Goal: Check status

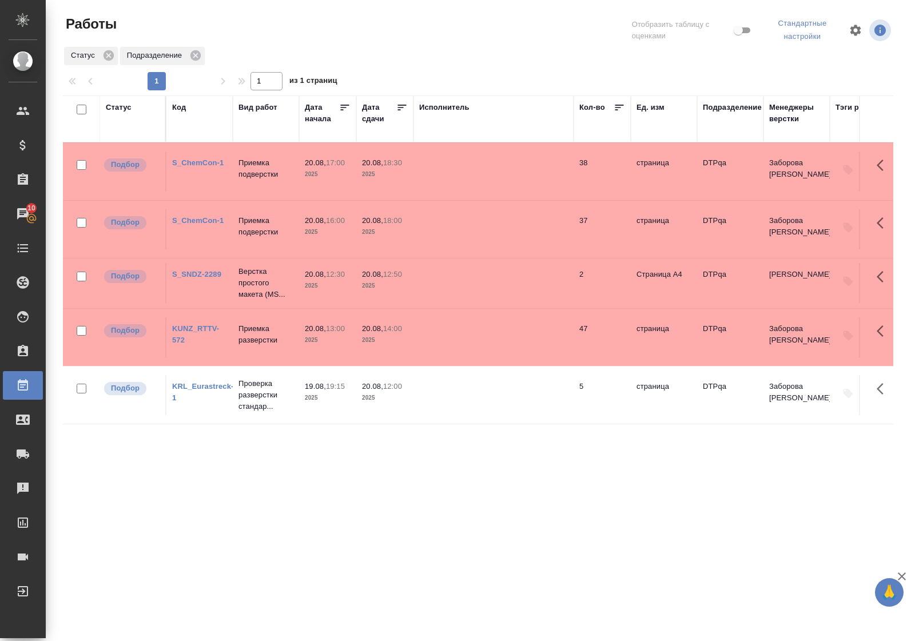
click at [206, 330] on link "KUNZ_RTTV-572" at bounding box center [195, 334] width 47 height 20
click at [127, 107] on div "Статус" at bounding box center [119, 107] width 26 height 11
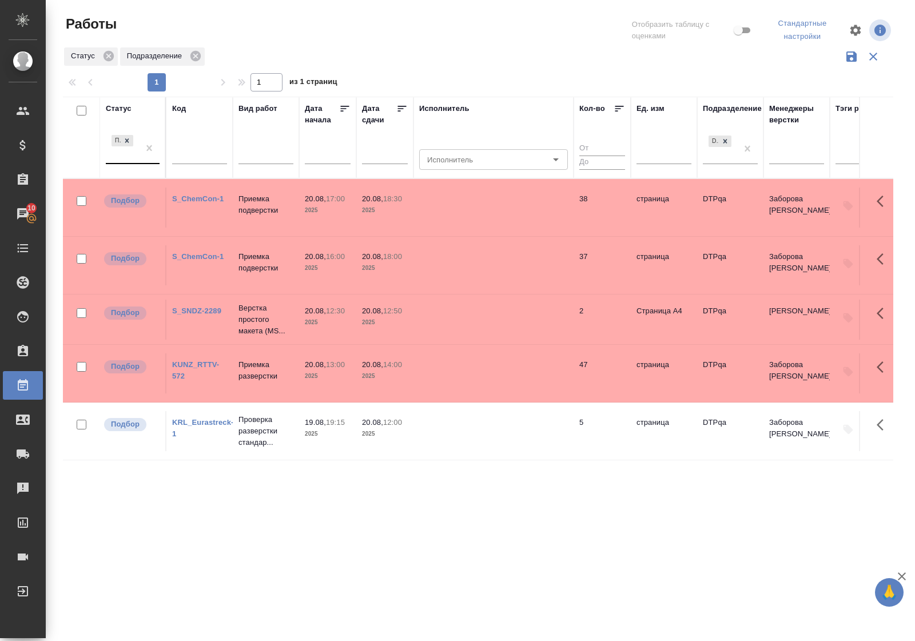
click at [126, 161] on div "Подбор" at bounding box center [122, 148] width 33 height 31
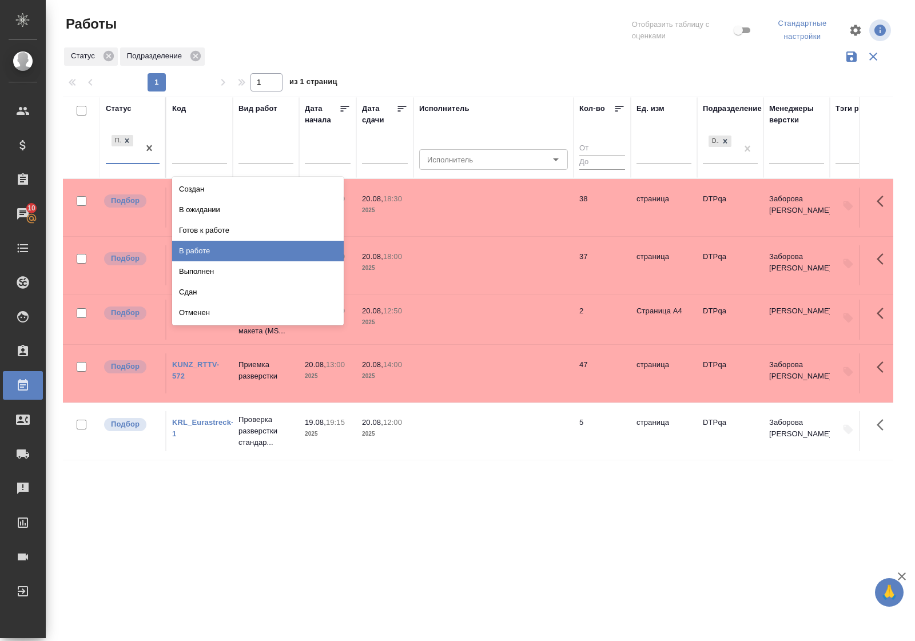
click at [195, 246] on div "В работе" at bounding box center [257, 251] width 171 height 21
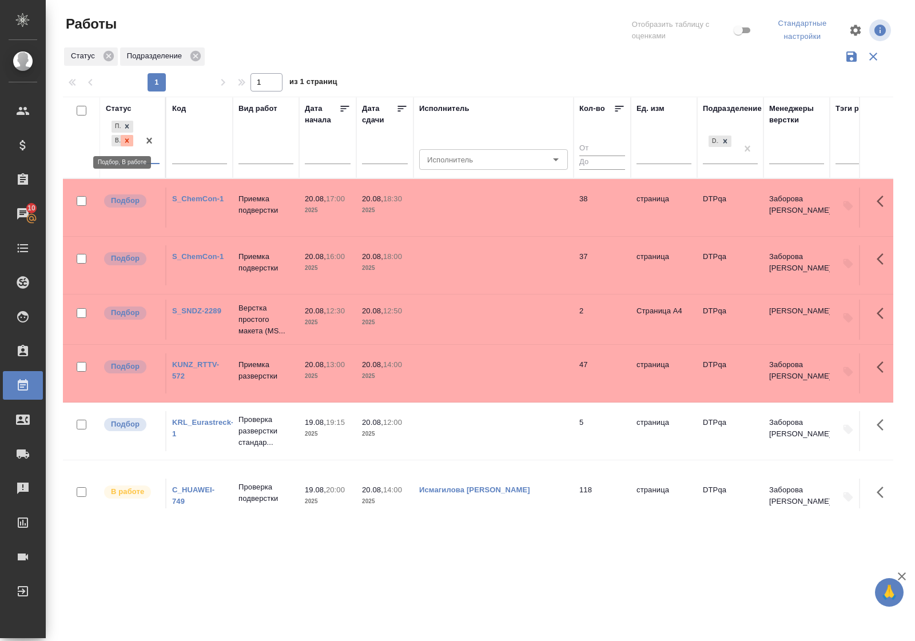
click at [130, 139] on icon at bounding box center [127, 141] width 8 height 8
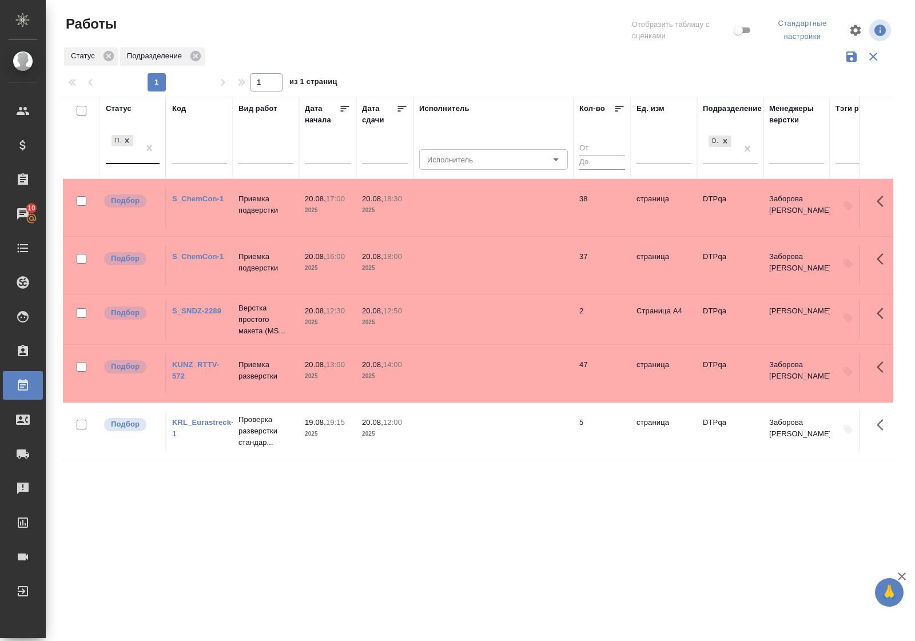
click at [121, 107] on div "Статус" at bounding box center [119, 108] width 26 height 11
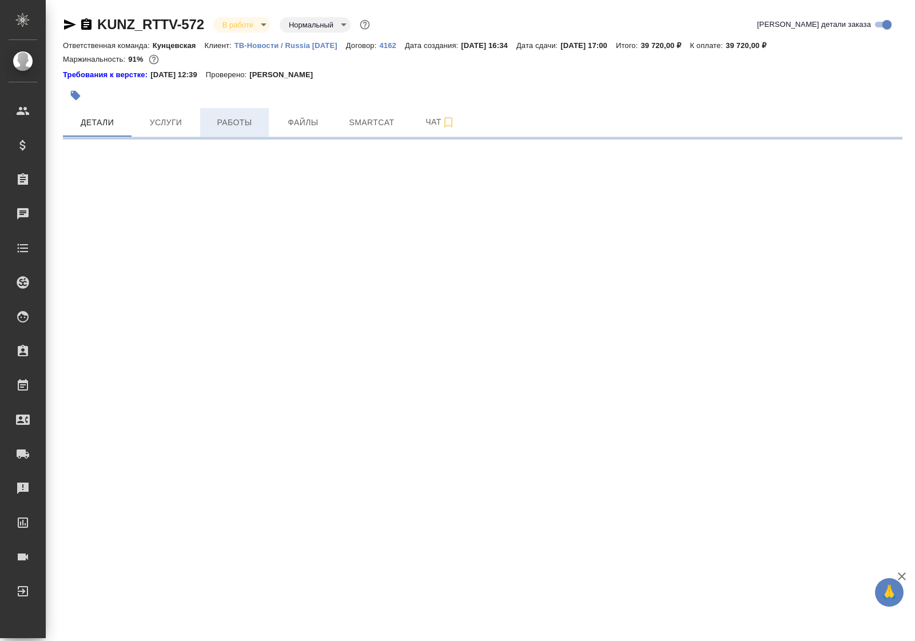
select select "RU"
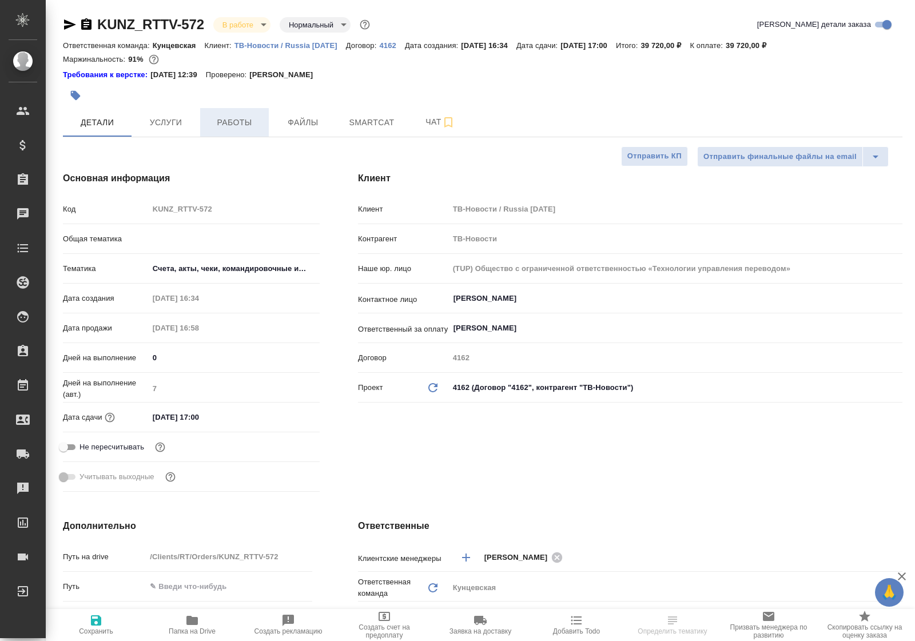
type textarea "x"
click at [217, 129] on span "Работы" at bounding box center [234, 122] width 55 height 14
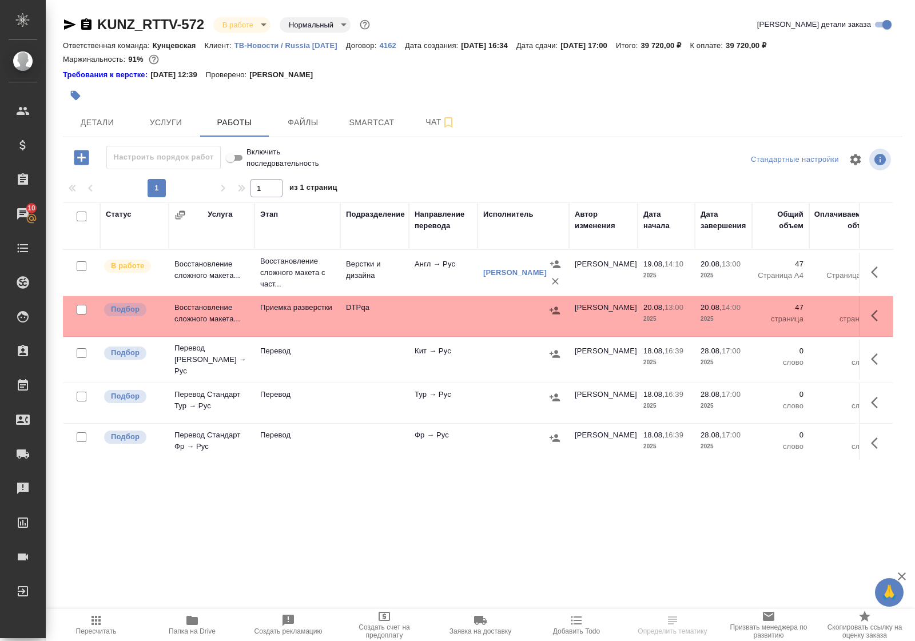
click at [192, 628] on span "Папка на Drive" at bounding box center [192, 631] width 47 height 8
